Goal: Check status: Check status

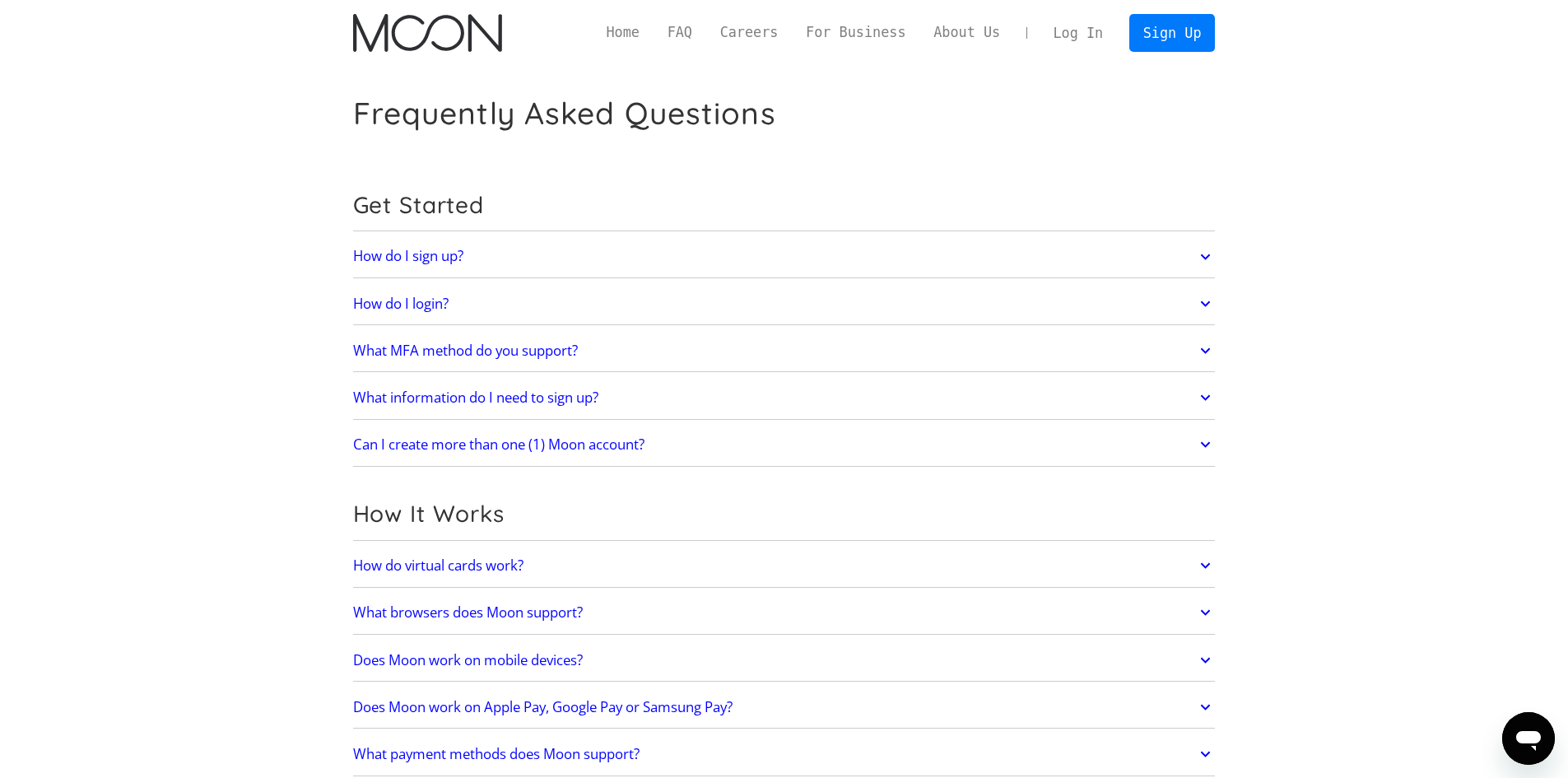
click at [1049, 47] on link "Log In" at bounding box center [1078, 33] width 78 height 36
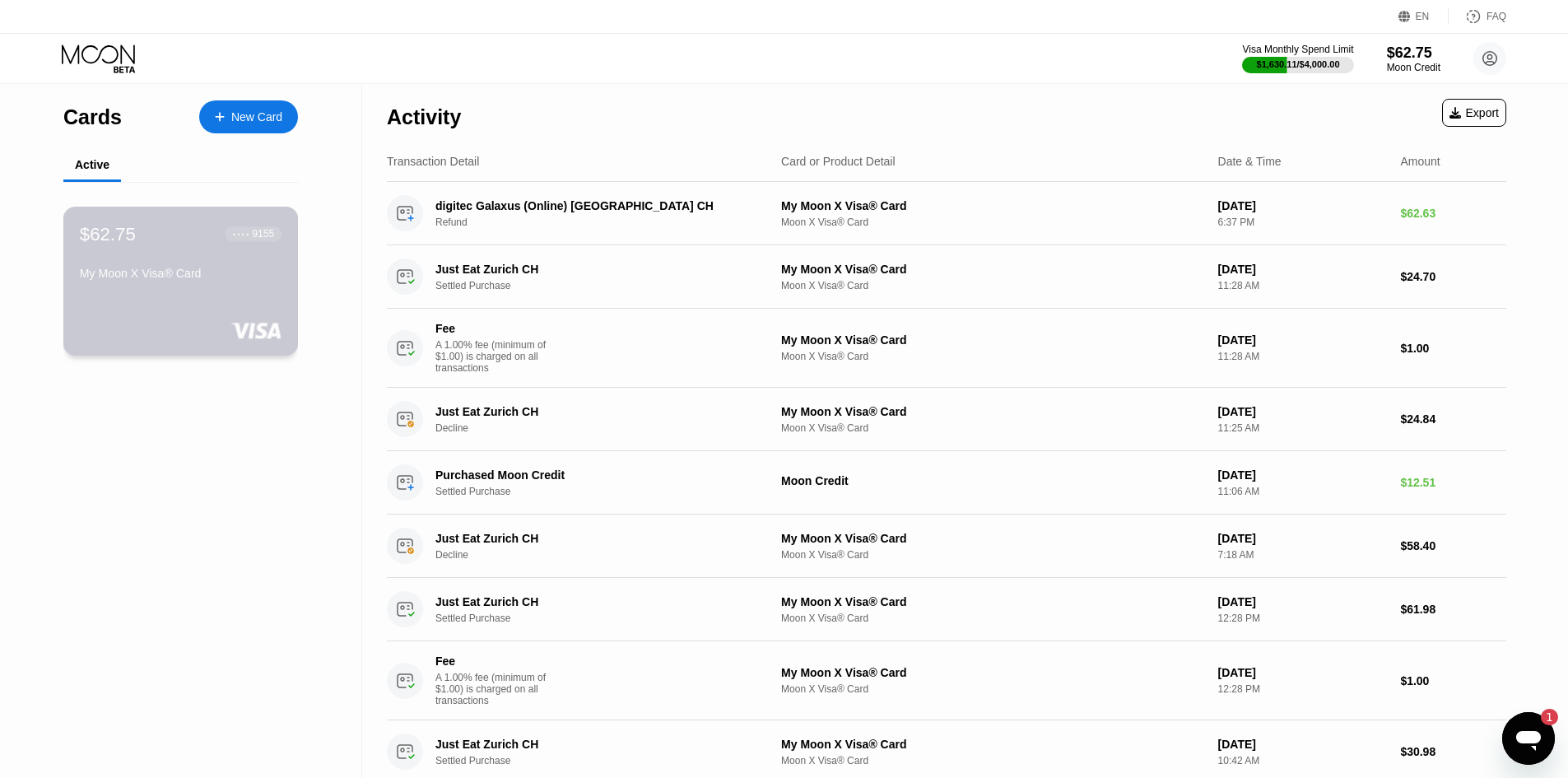
click at [212, 310] on div "$62.75 ● ● ● ● 9155 My Moon X Visa® Card" at bounding box center [181, 281] width 236 height 149
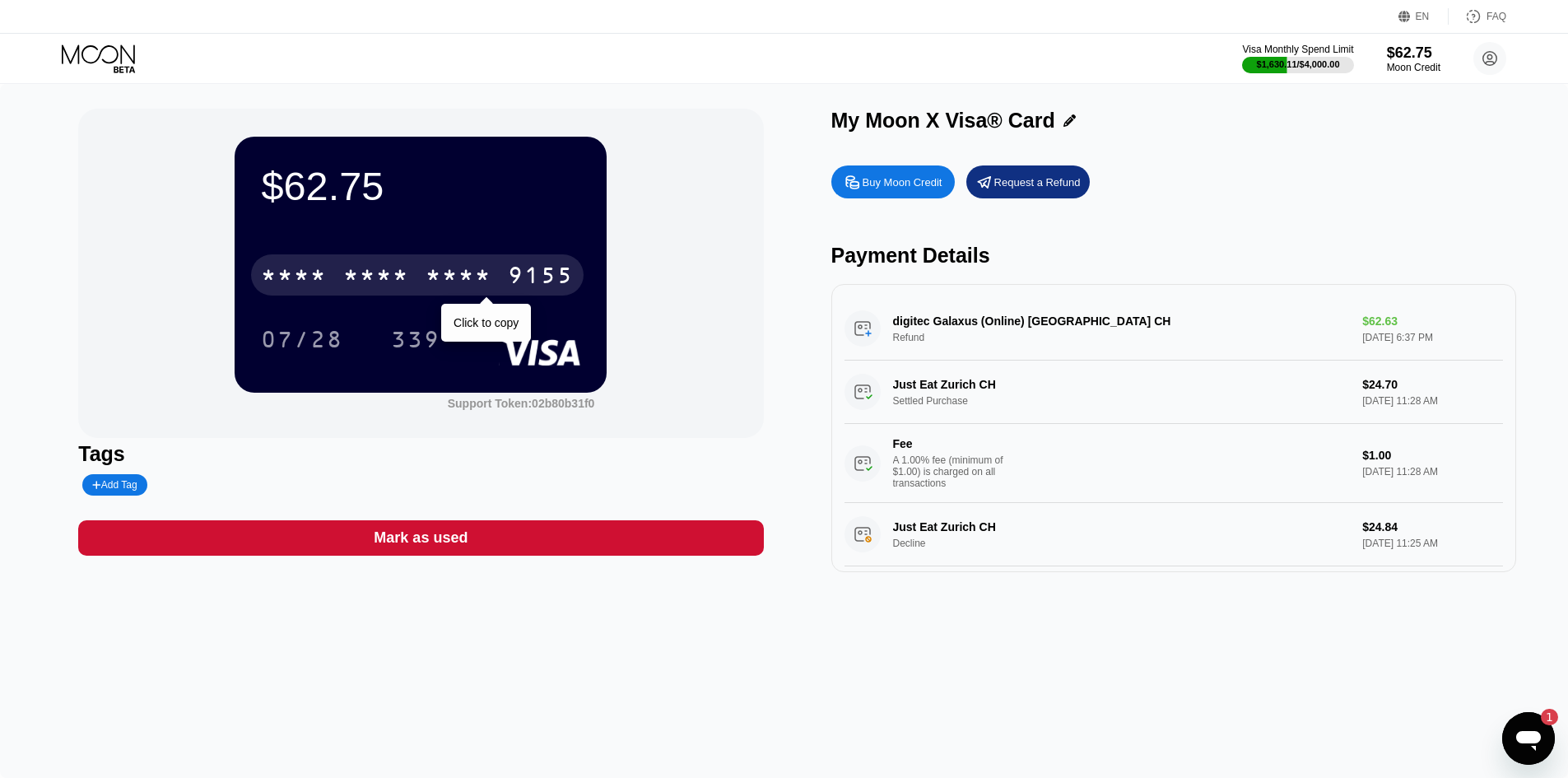
click at [337, 271] on div "* * * * * * * * * * * * 9155" at bounding box center [417, 275] width 333 height 41
click at [279, 269] on div "4513" at bounding box center [294, 277] width 65 height 26
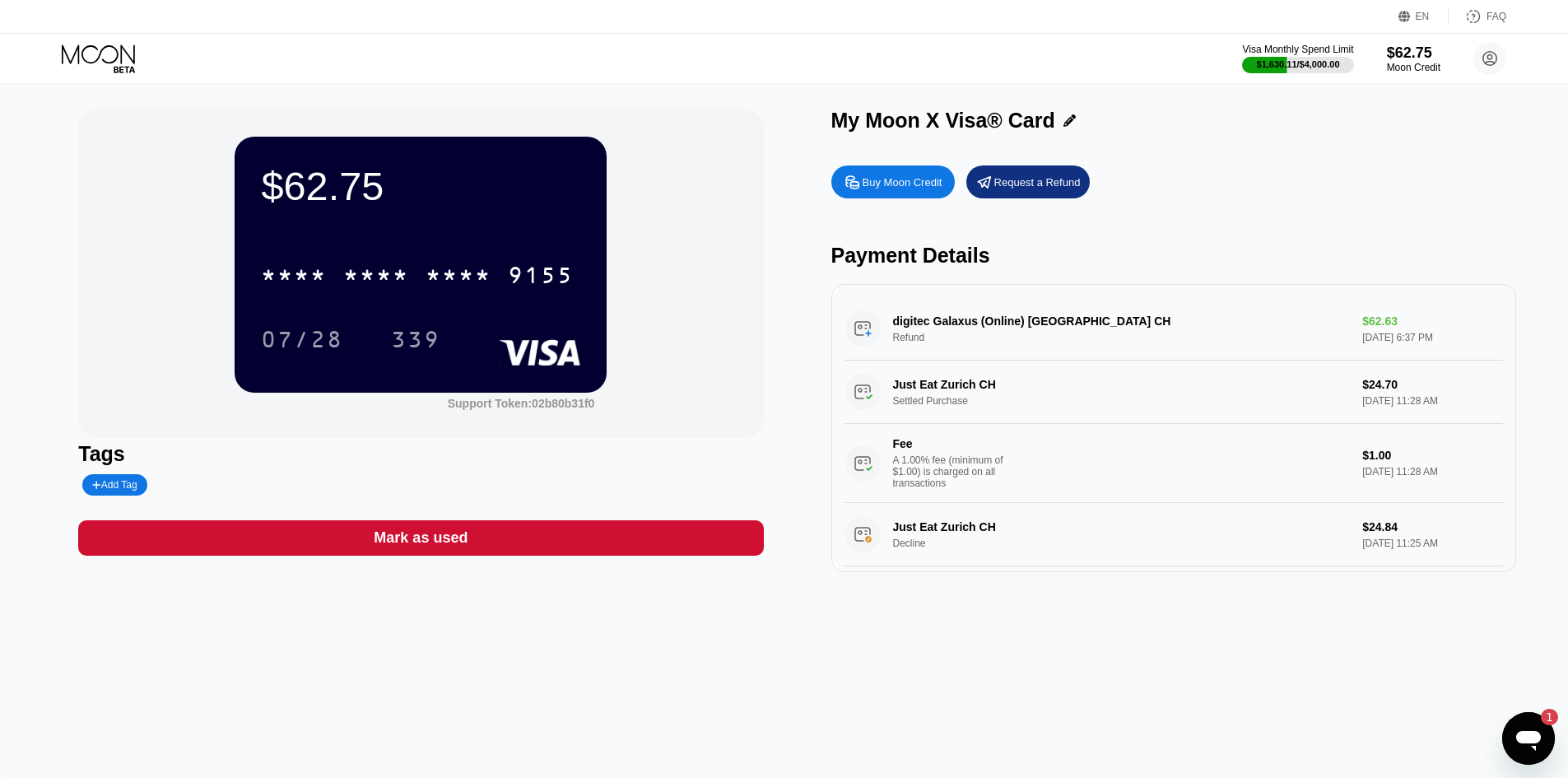
click at [300, 369] on div "$62.75 * * * * * * * * * * * * 9155 07/28 339" at bounding box center [421, 264] width 372 height 255
click at [288, 346] on div "07/28" at bounding box center [302, 341] width 82 height 26
click at [395, 333] on div "339" at bounding box center [415, 341] width 50 height 26
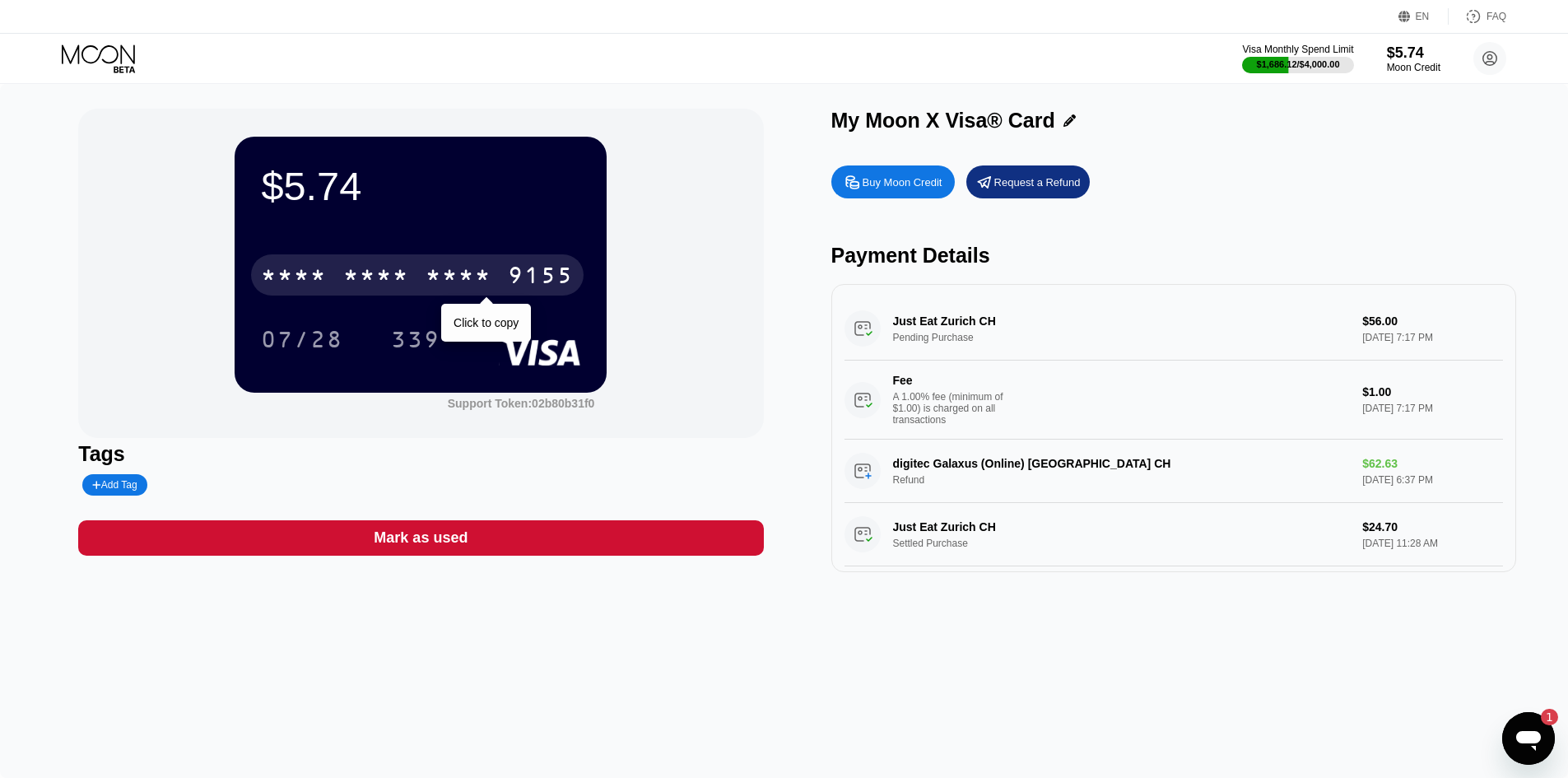
click at [350, 264] on div "* * * * * * * * * * * * 9155" at bounding box center [417, 275] width 333 height 41
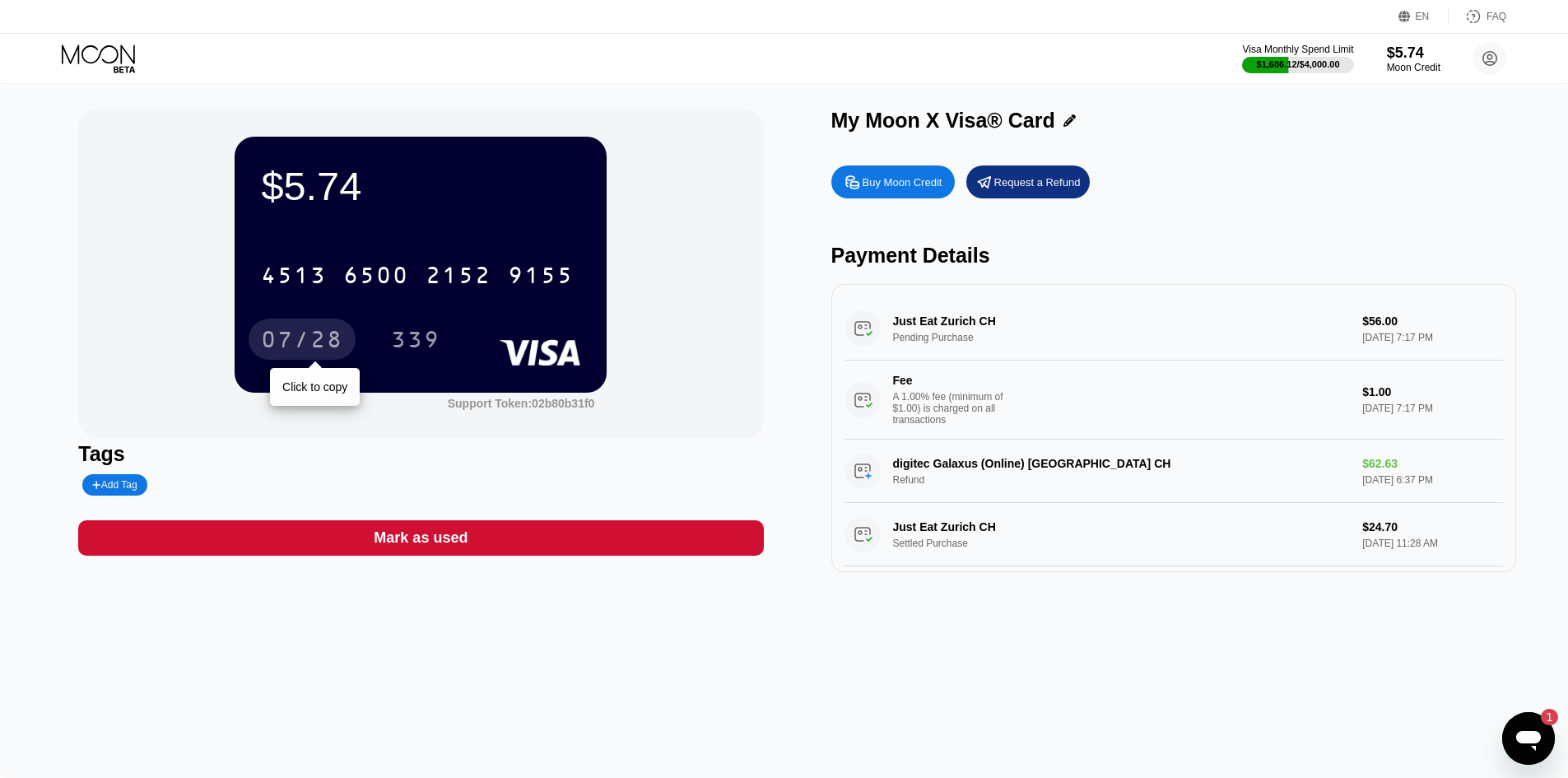
click at [318, 326] on div "07/28" at bounding box center [302, 339] width 107 height 41
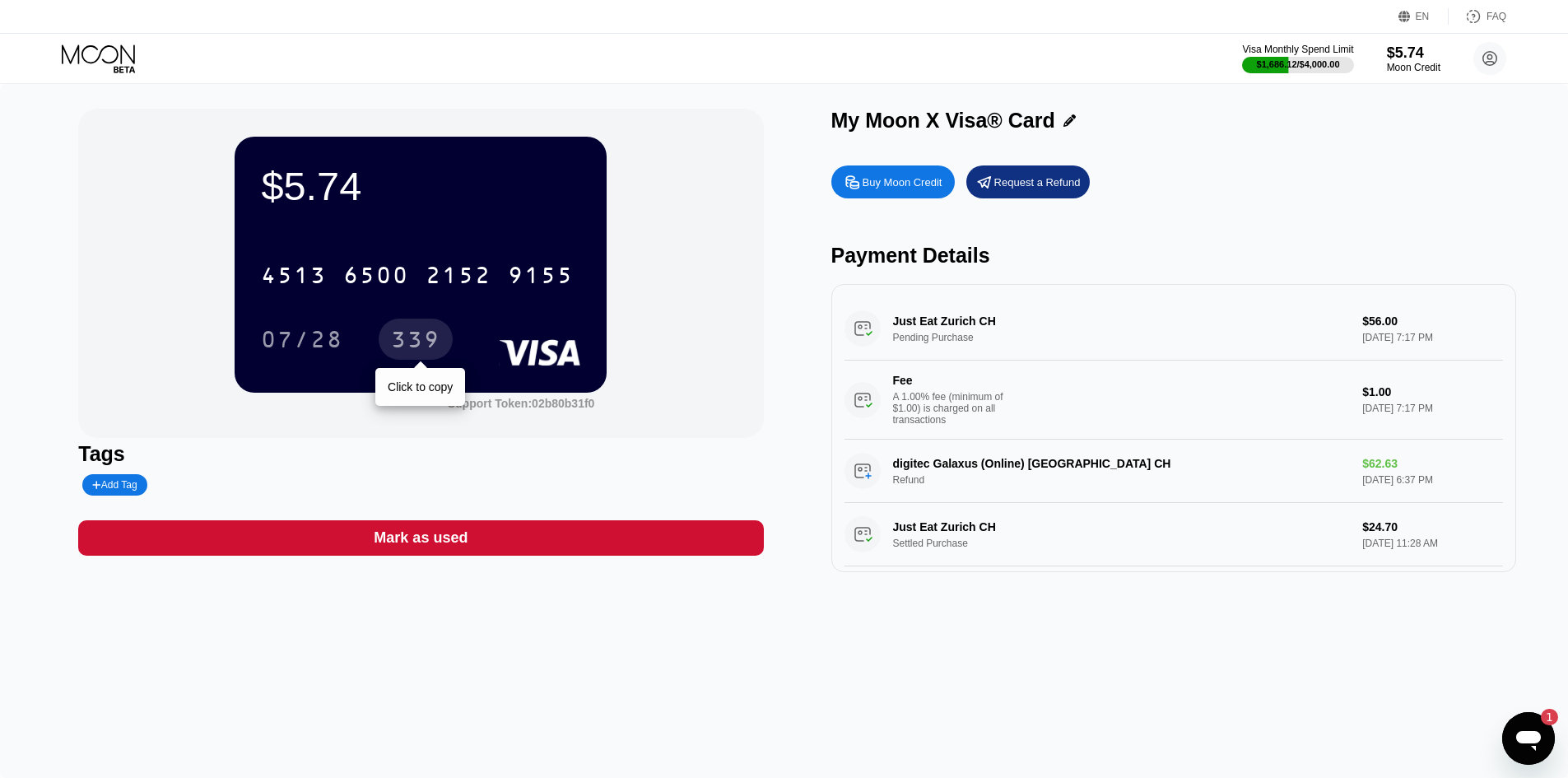
click at [422, 340] on div "339" at bounding box center [415, 341] width 50 height 26
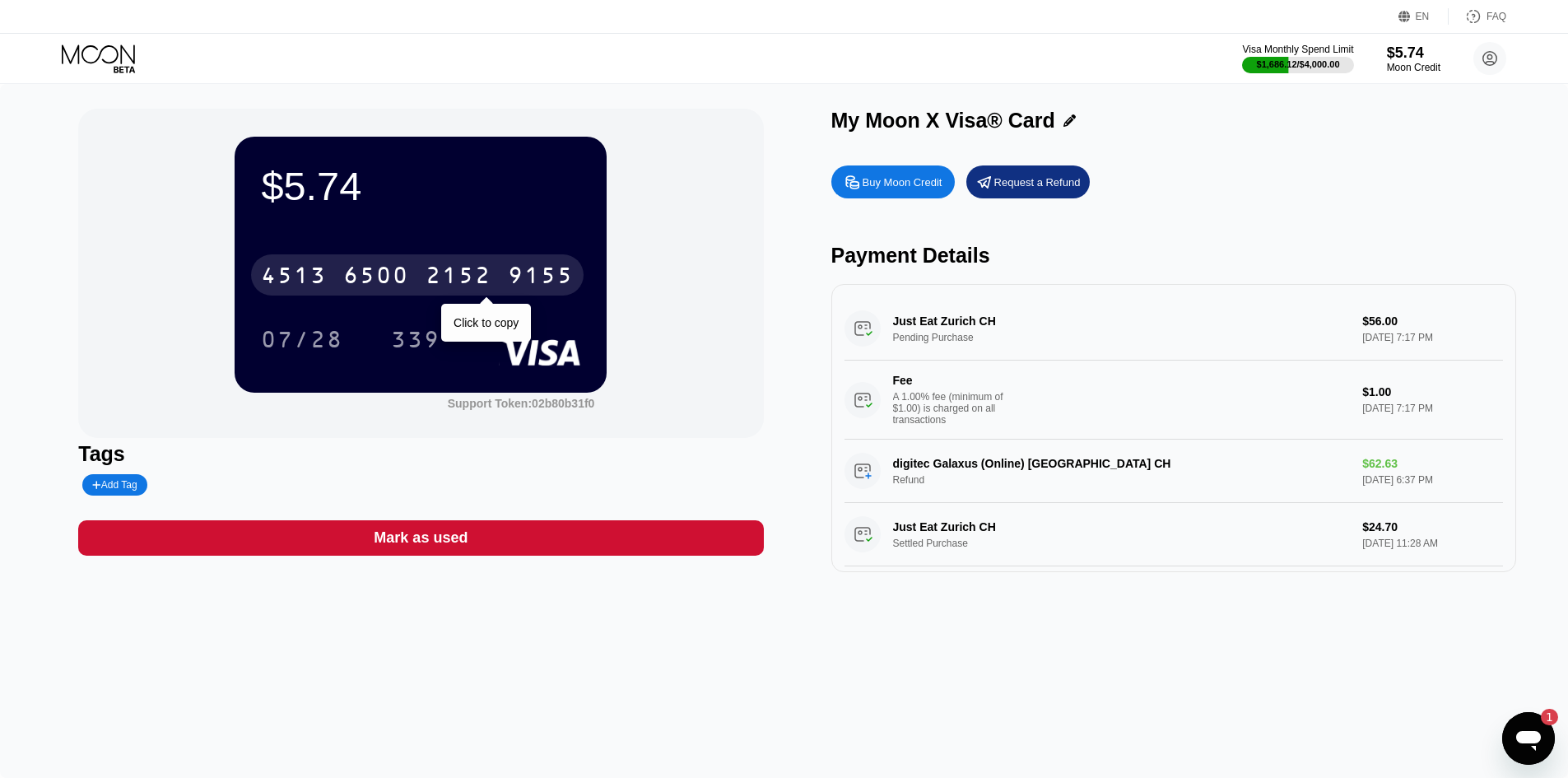
click at [360, 261] on div "[CREDIT_CARD_NUMBER]" at bounding box center [417, 275] width 333 height 41
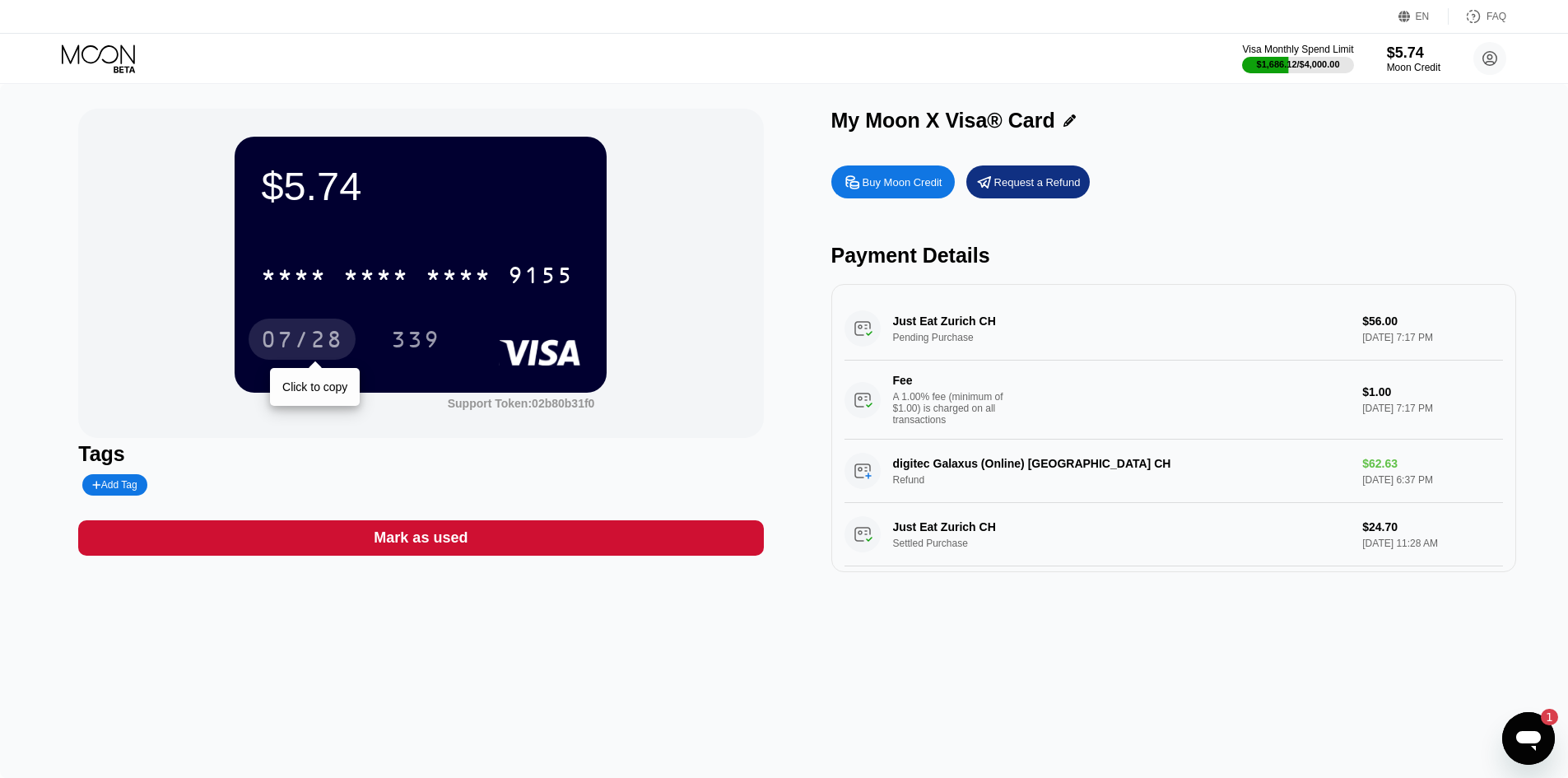
click at [317, 359] on div "07/28" at bounding box center [302, 339] width 107 height 41
click at [425, 323] on div "339" at bounding box center [415, 339] width 74 height 41
